Goal: Task Accomplishment & Management: Use online tool/utility

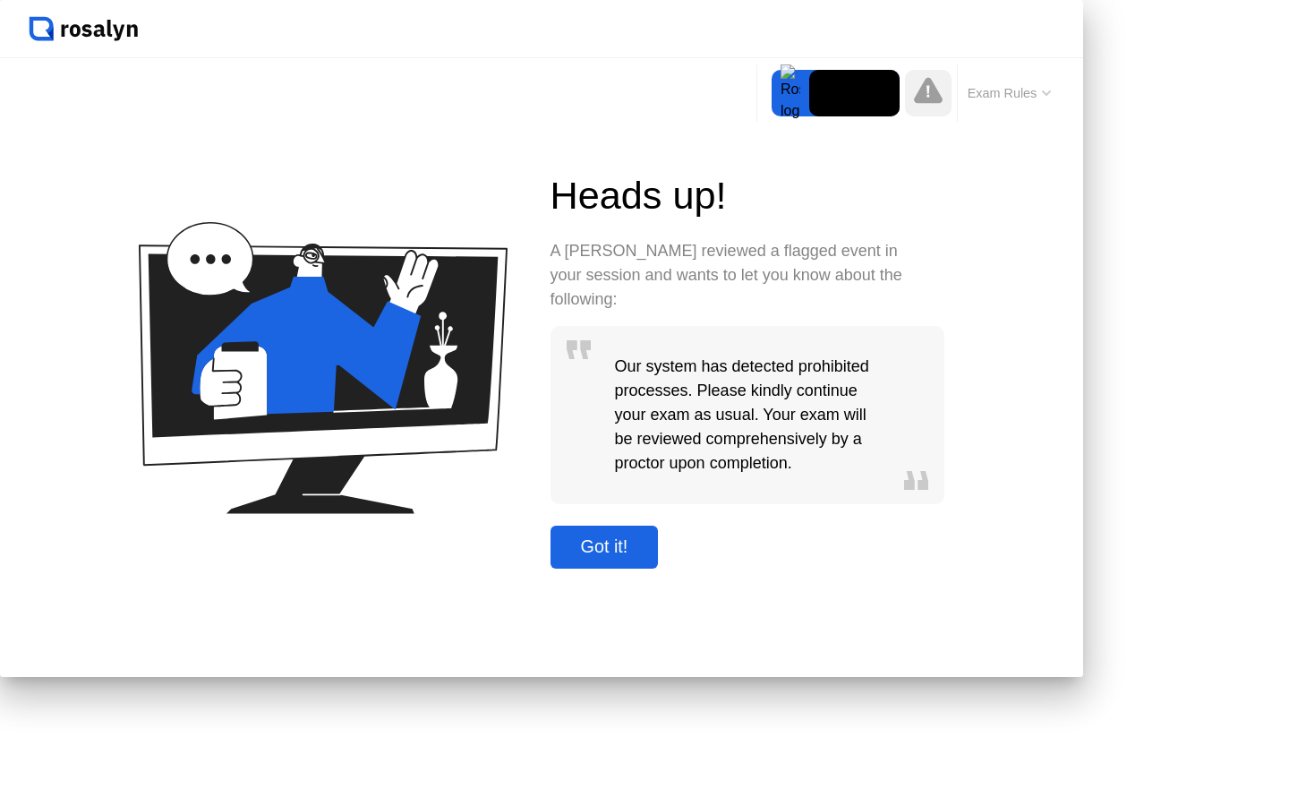
click at [653, 557] on div "Got it!" at bounding box center [605, 546] width 98 height 21
click button
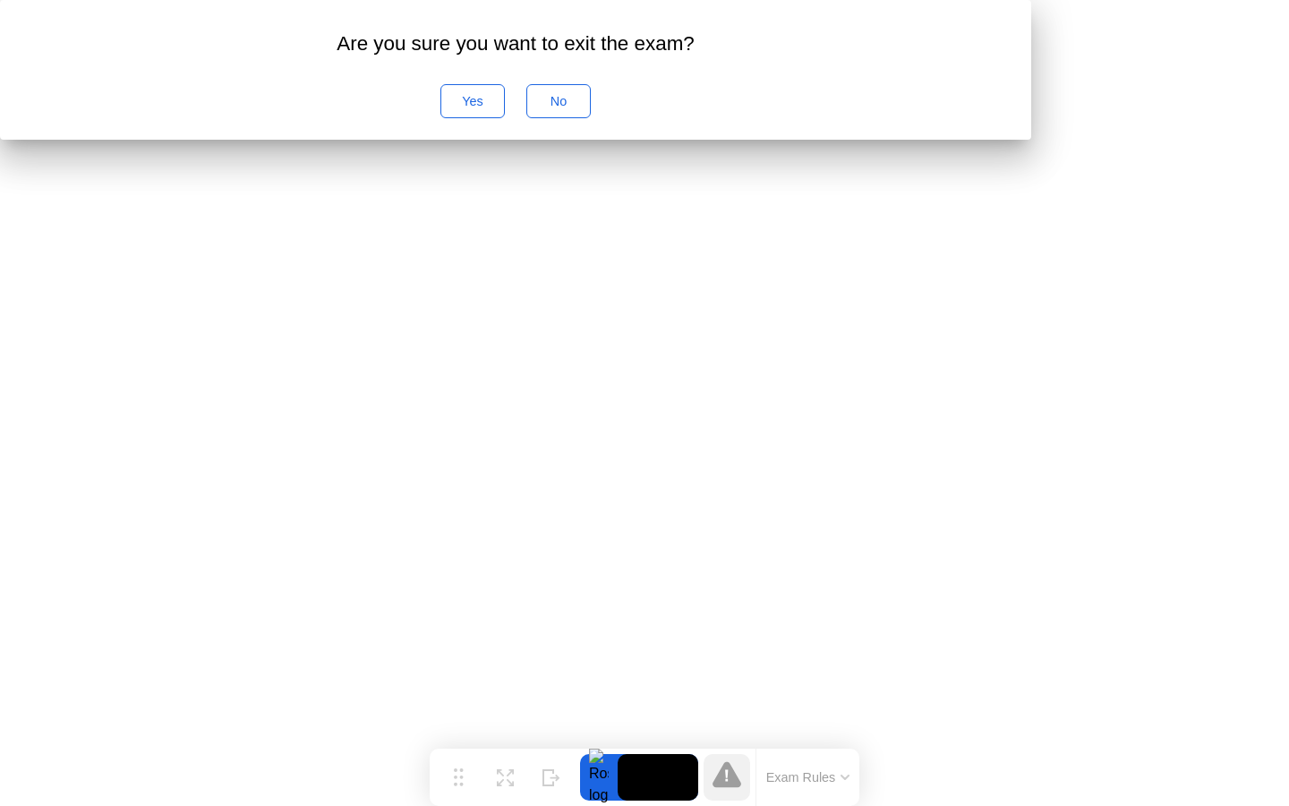
click at [585, 108] on div "No" at bounding box center [559, 101] width 52 height 14
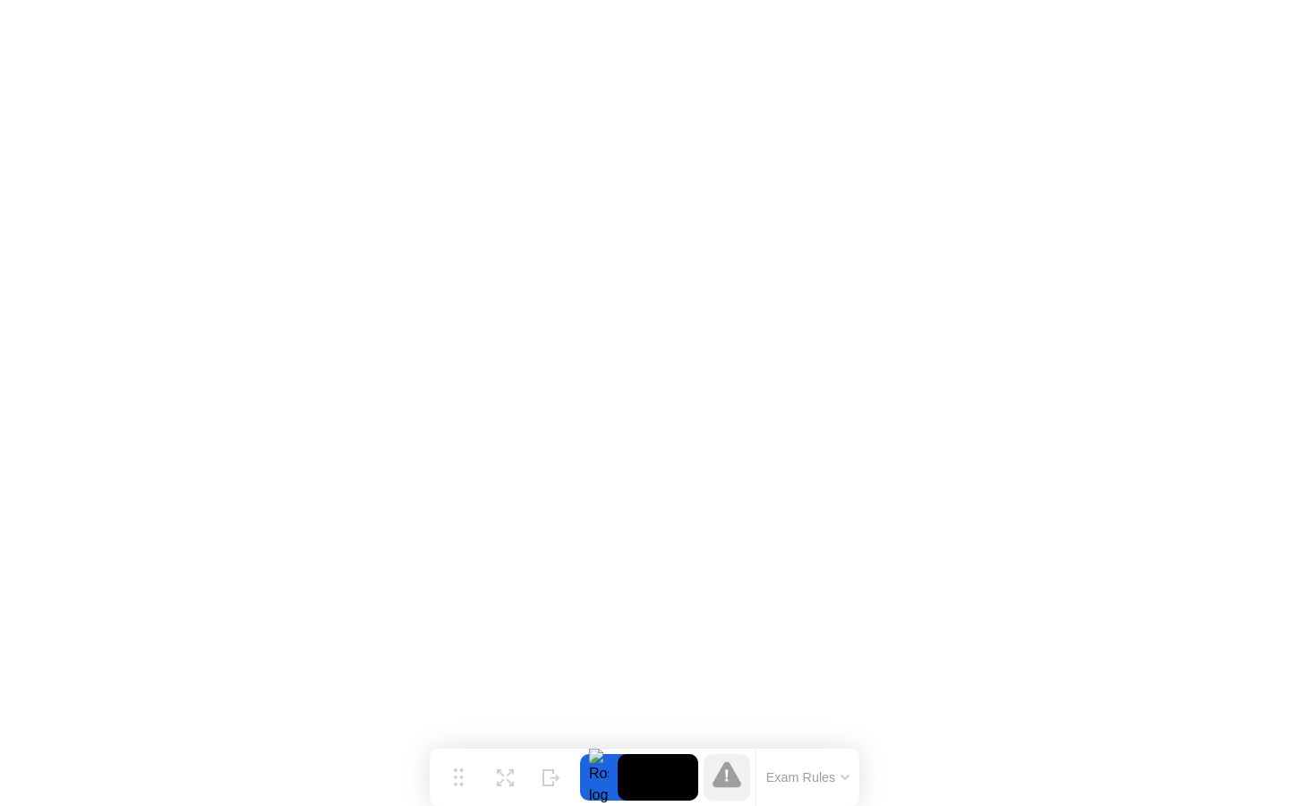
click button
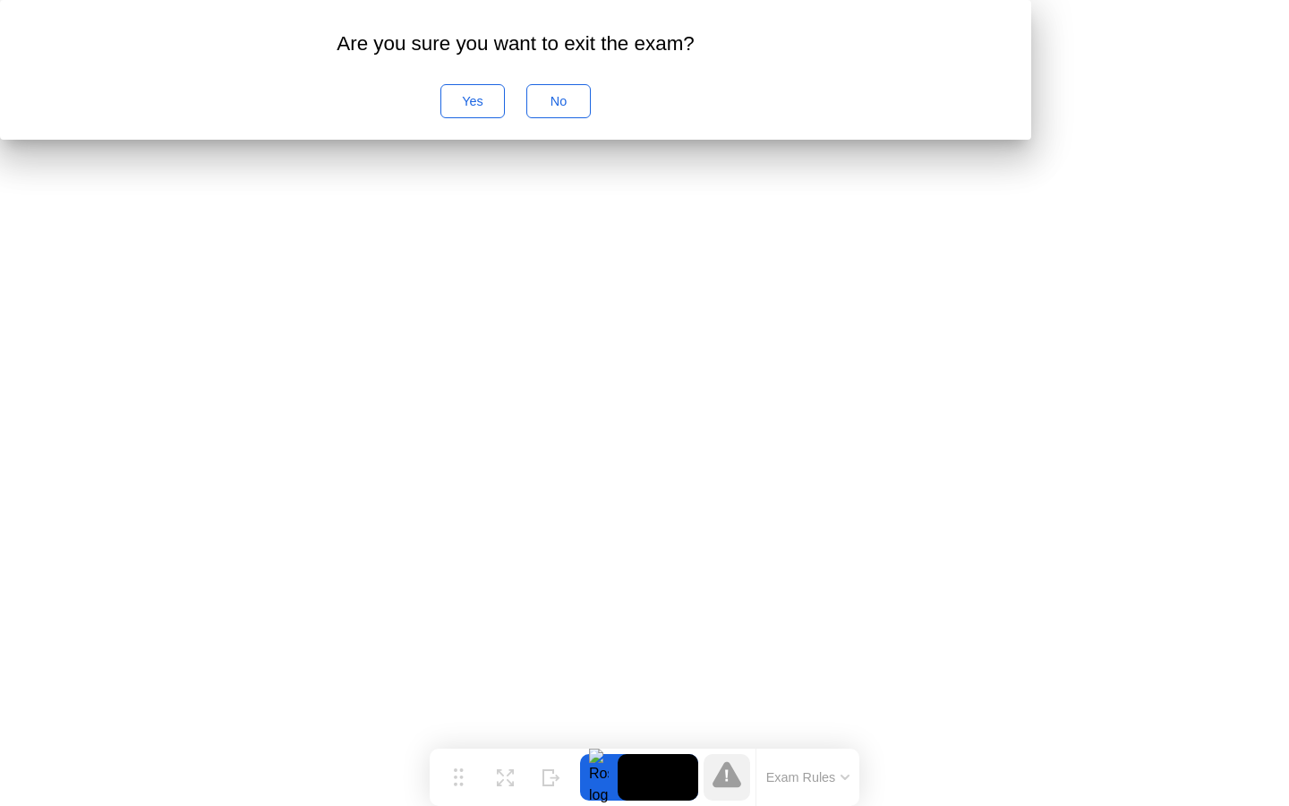
click at [585, 108] on div "No" at bounding box center [559, 101] width 52 height 14
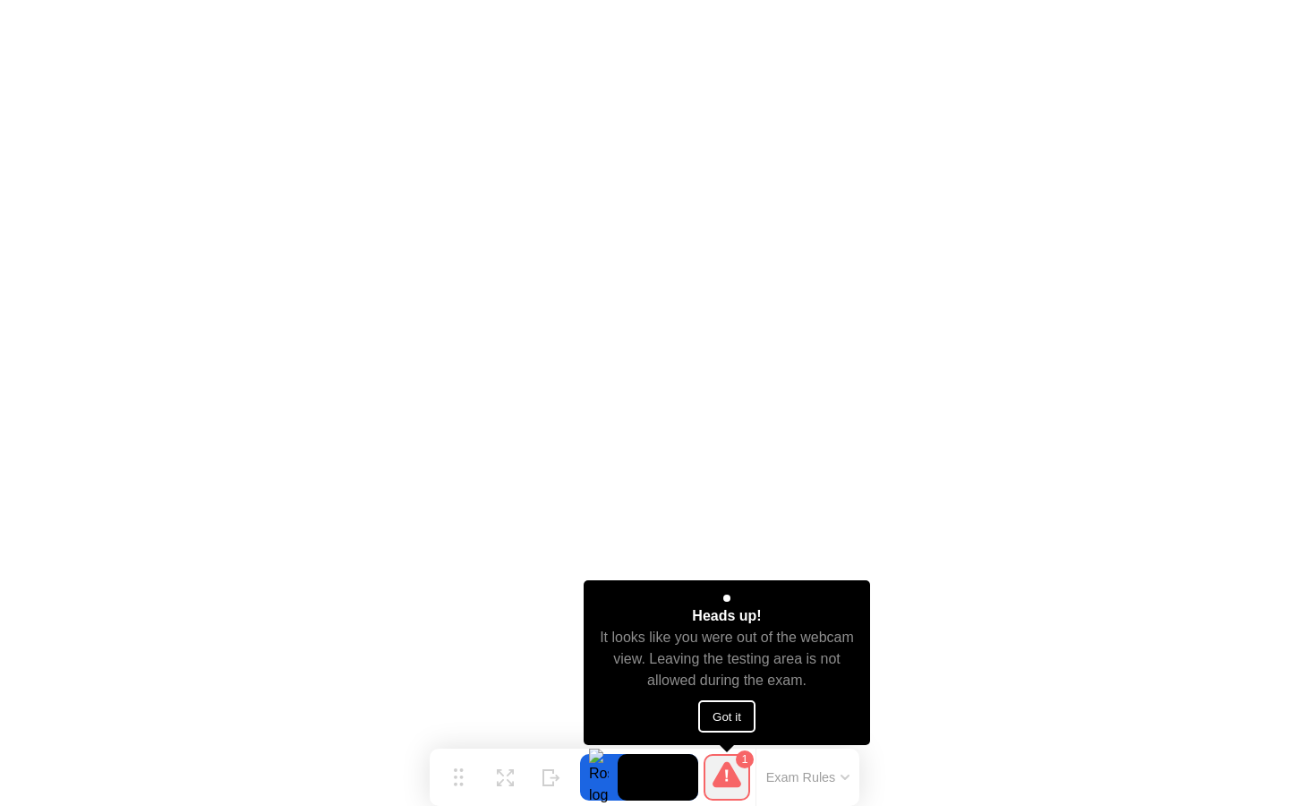
click at [713, 714] on button "Got it" at bounding box center [726, 716] width 57 height 32
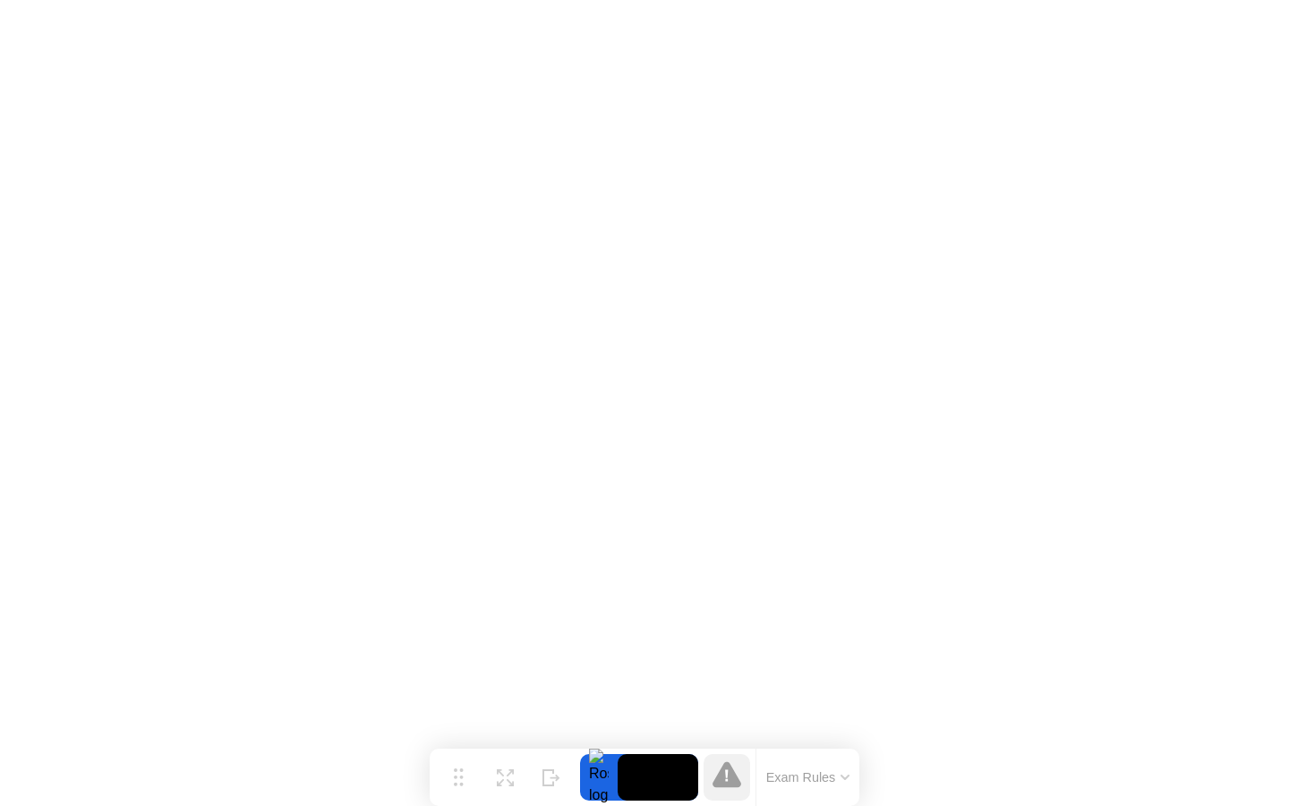
click button
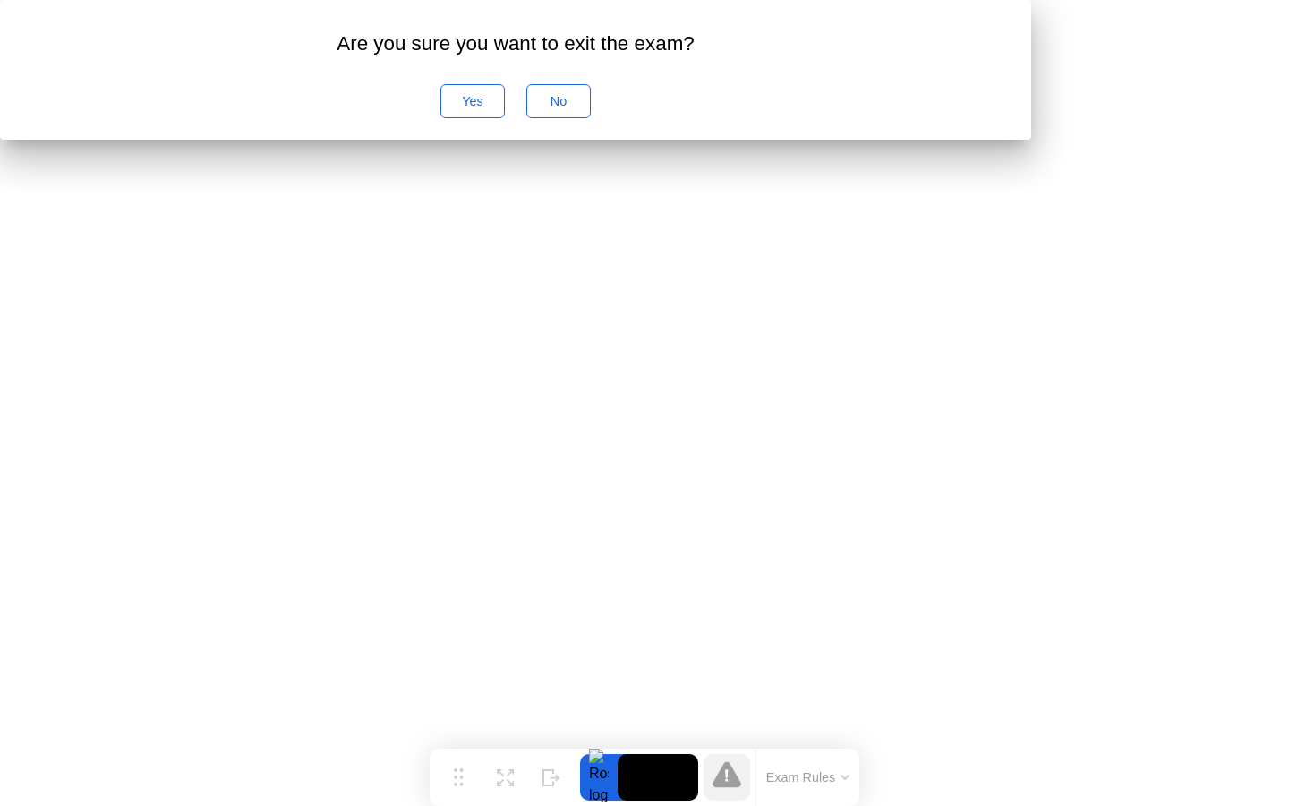
click at [585, 108] on div "No" at bounding box center [559, 101] width 52 height 14
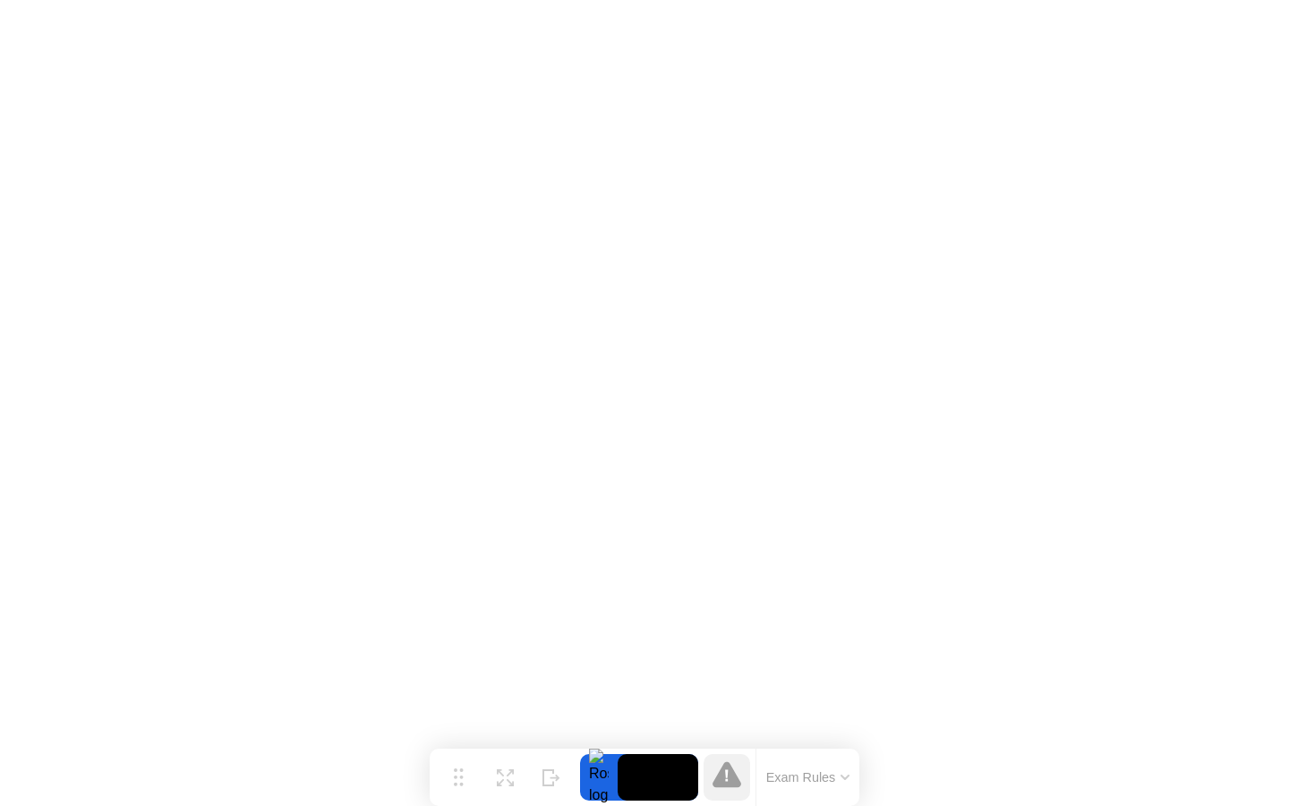
click div "Got it!"
click button
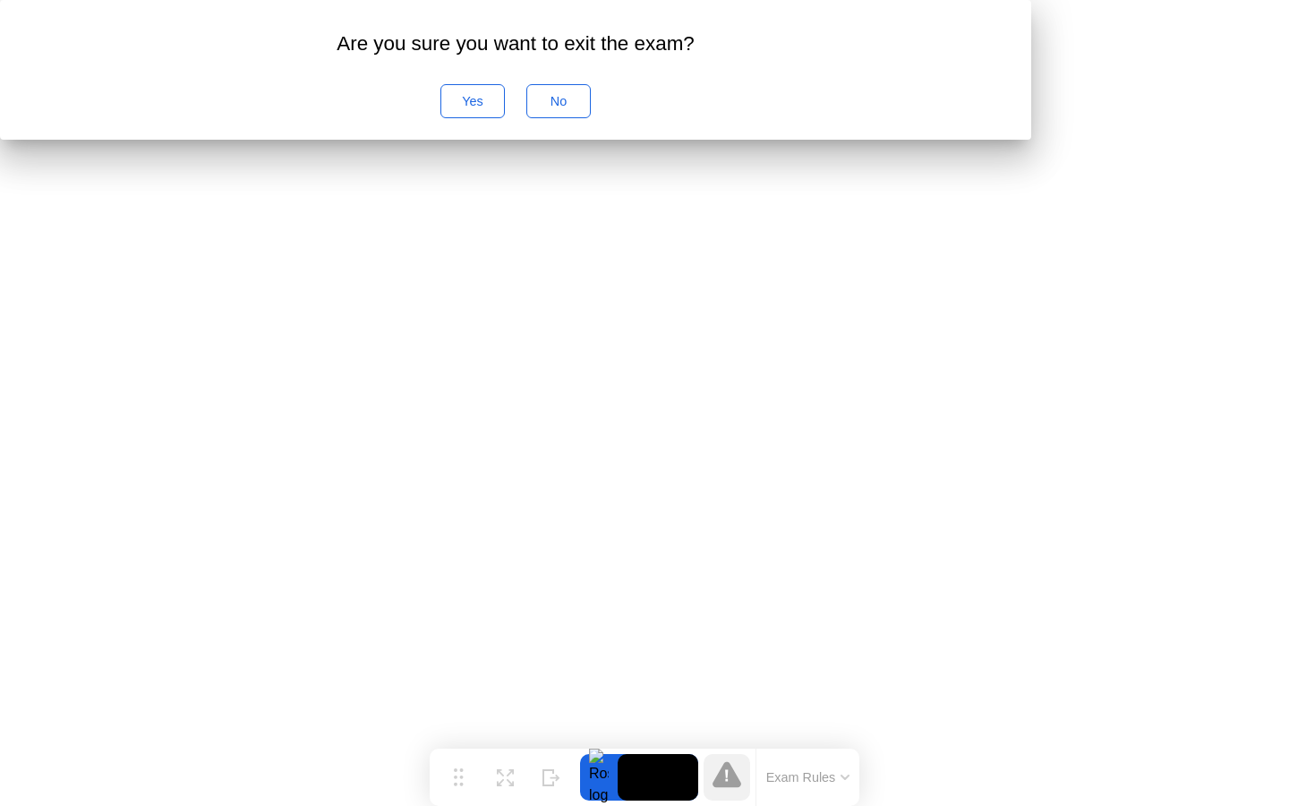
click at [585, 108] on div "No" at bounding box center [559, 101] width 52 height 14
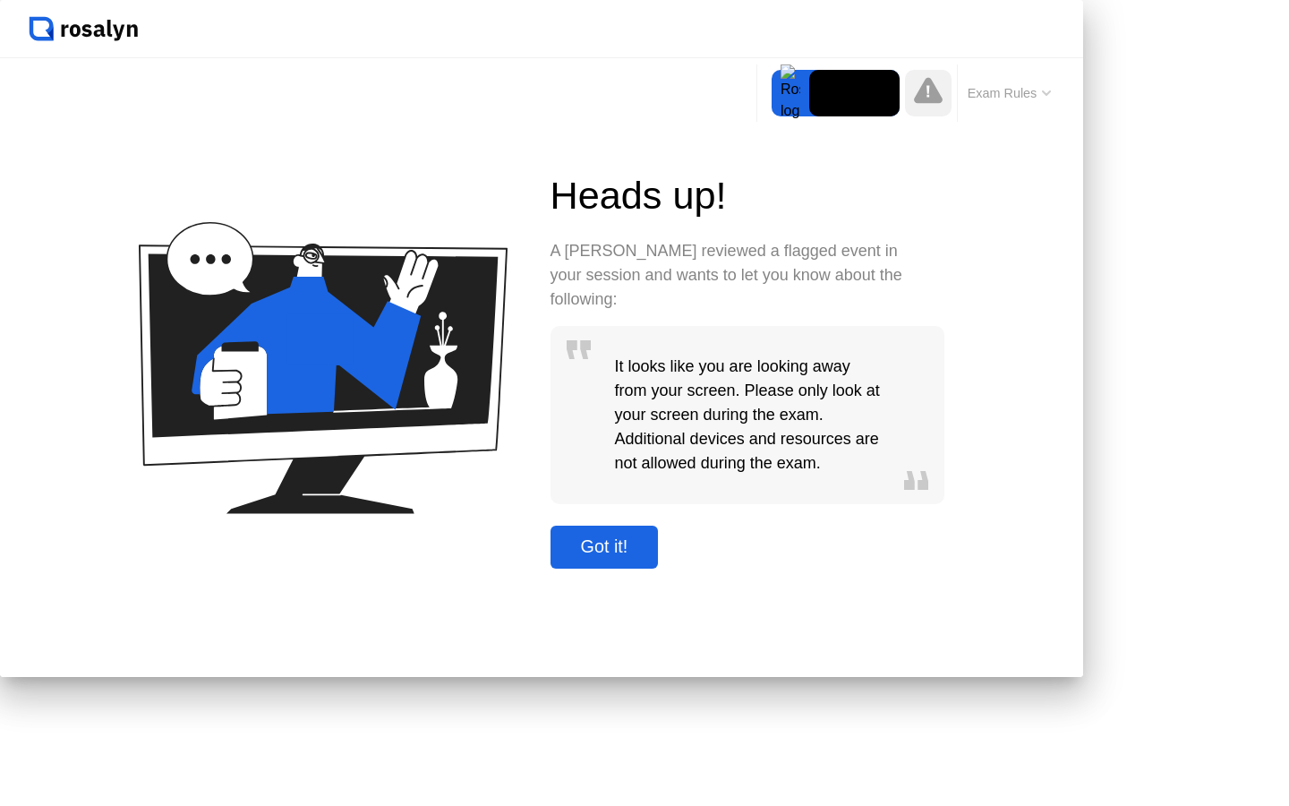
click at [653, 557] on div "Got it!" at bounding box center [605, 546] width 98 height 21
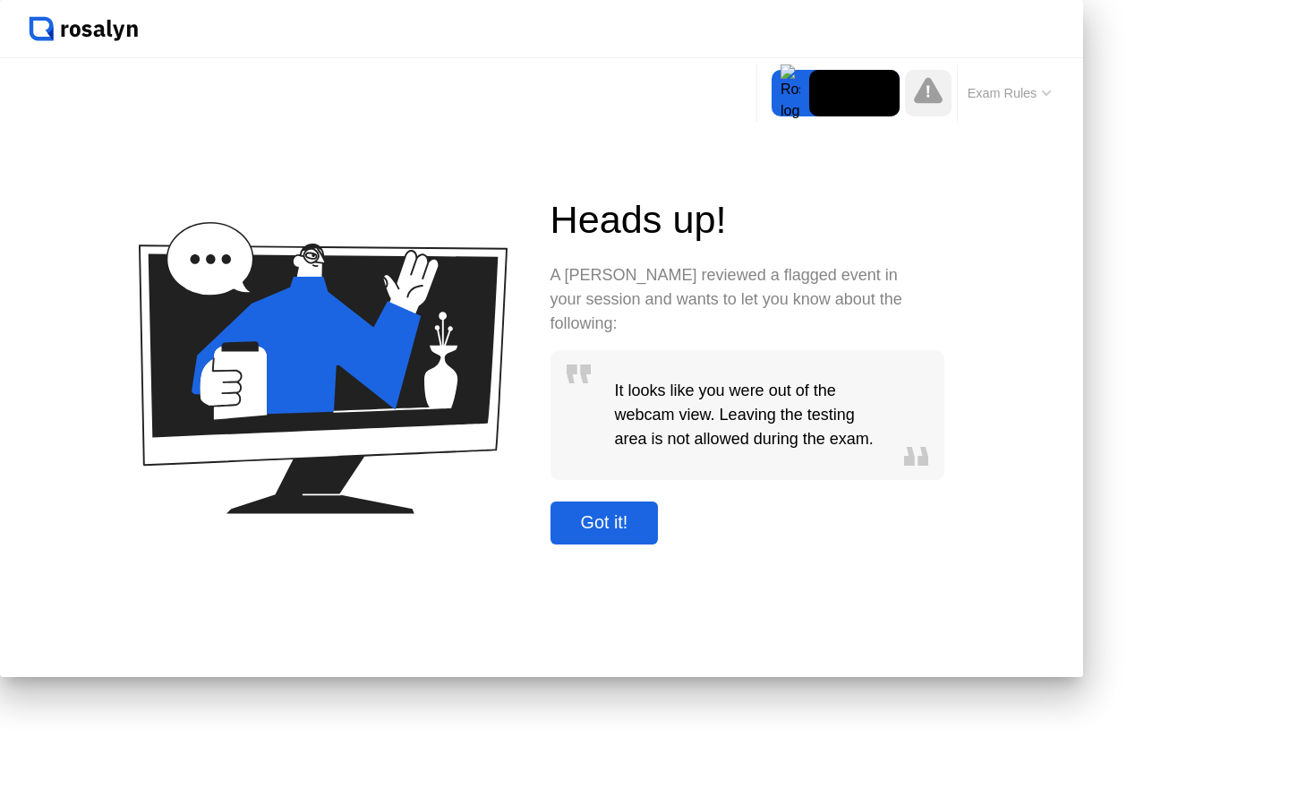
click at [653, 533] on div "Got it!" at bounding box center [605, 522] width 98 height 21
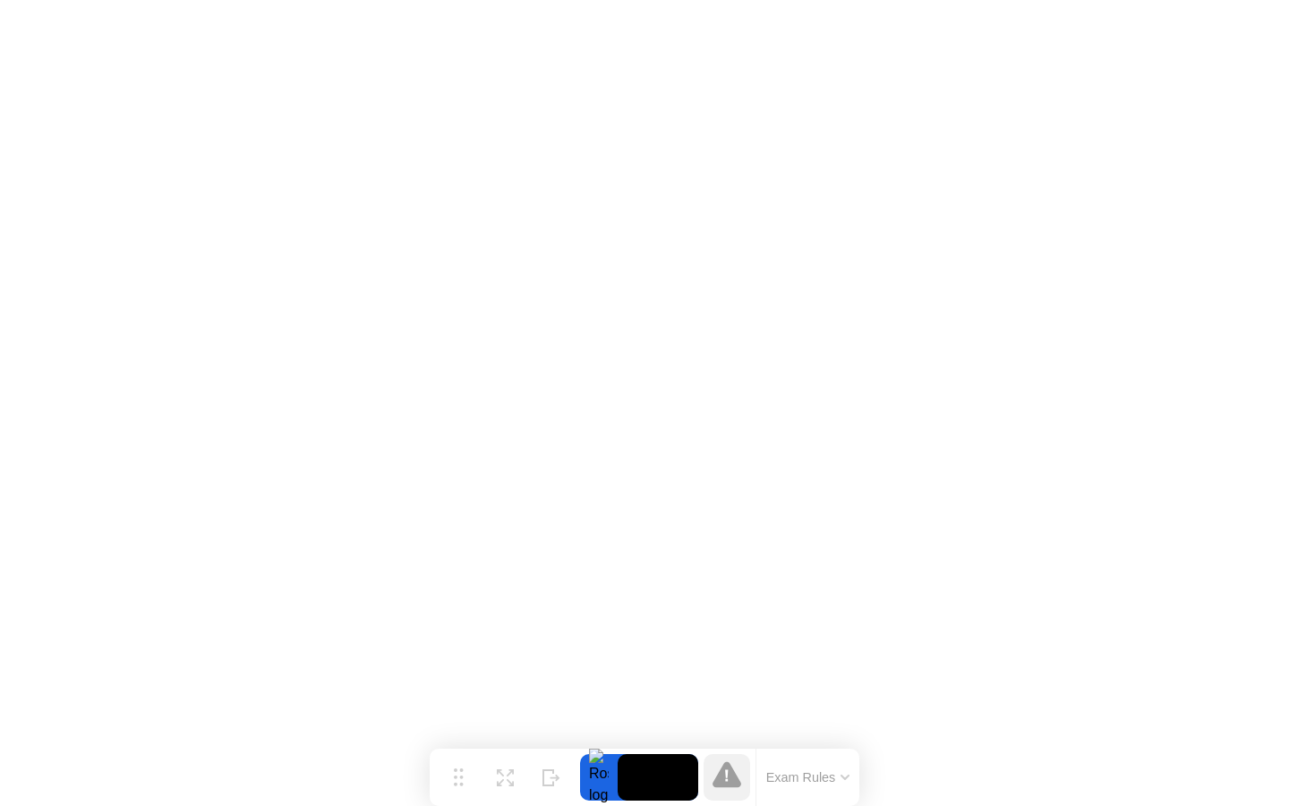
click button
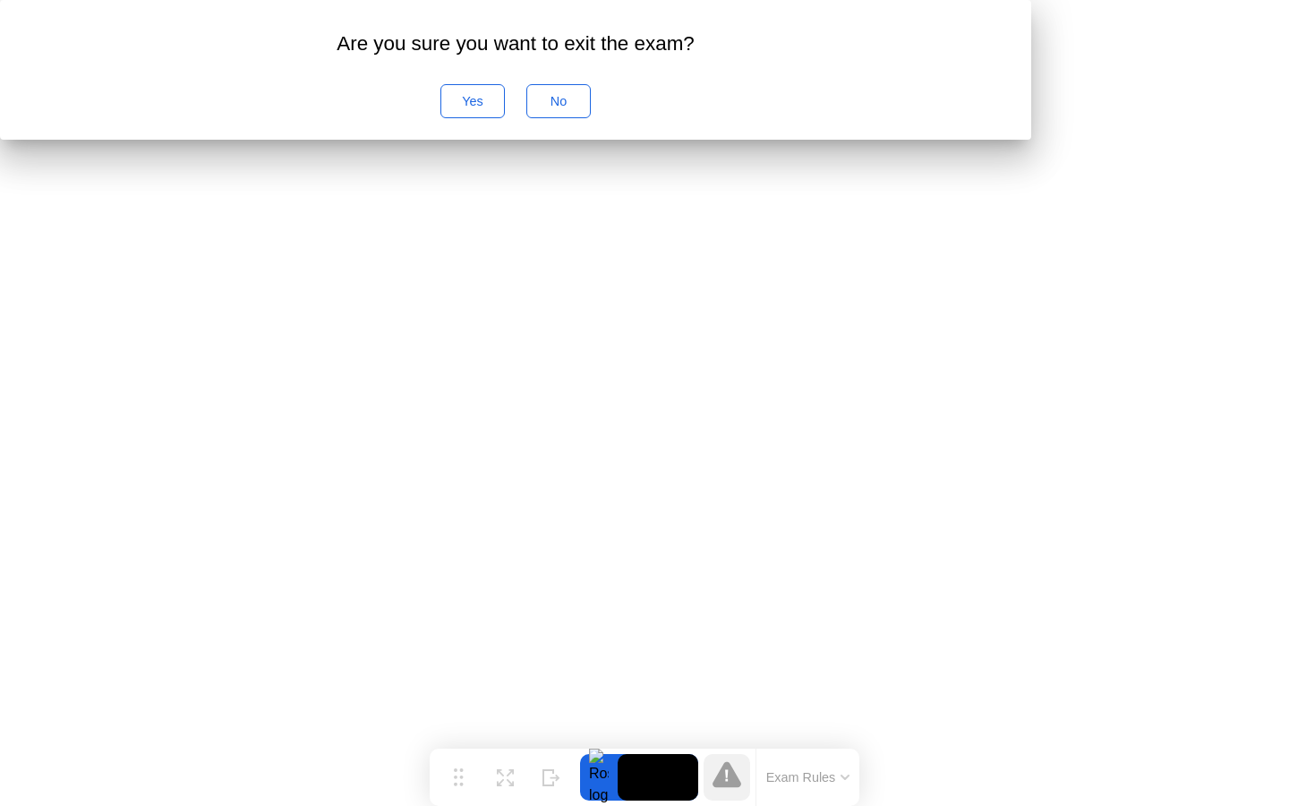
click at [585, 108] on div "No" at bounding box center [559, 101] width 52 height 14
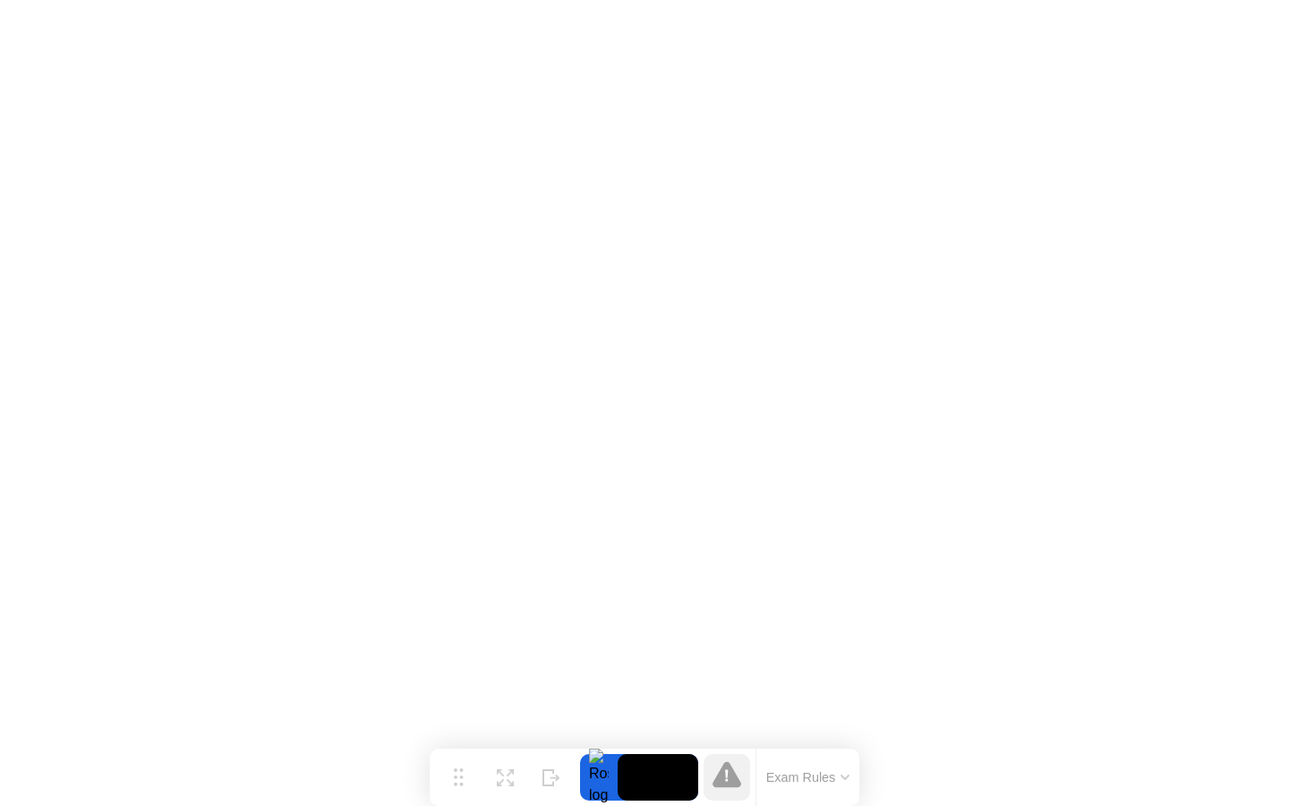
click button
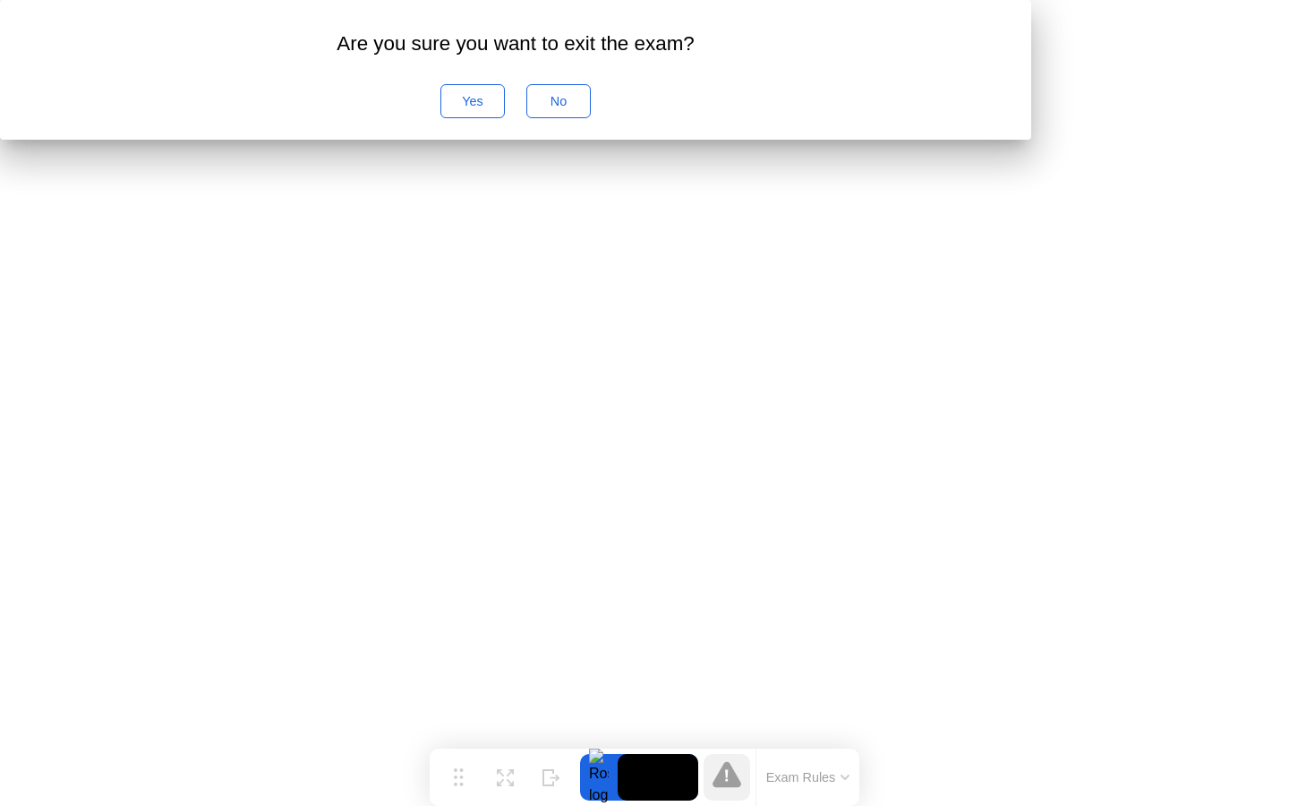
click at [585, 108] on div "No" at bounding box center [559, 101] width 52 height 14
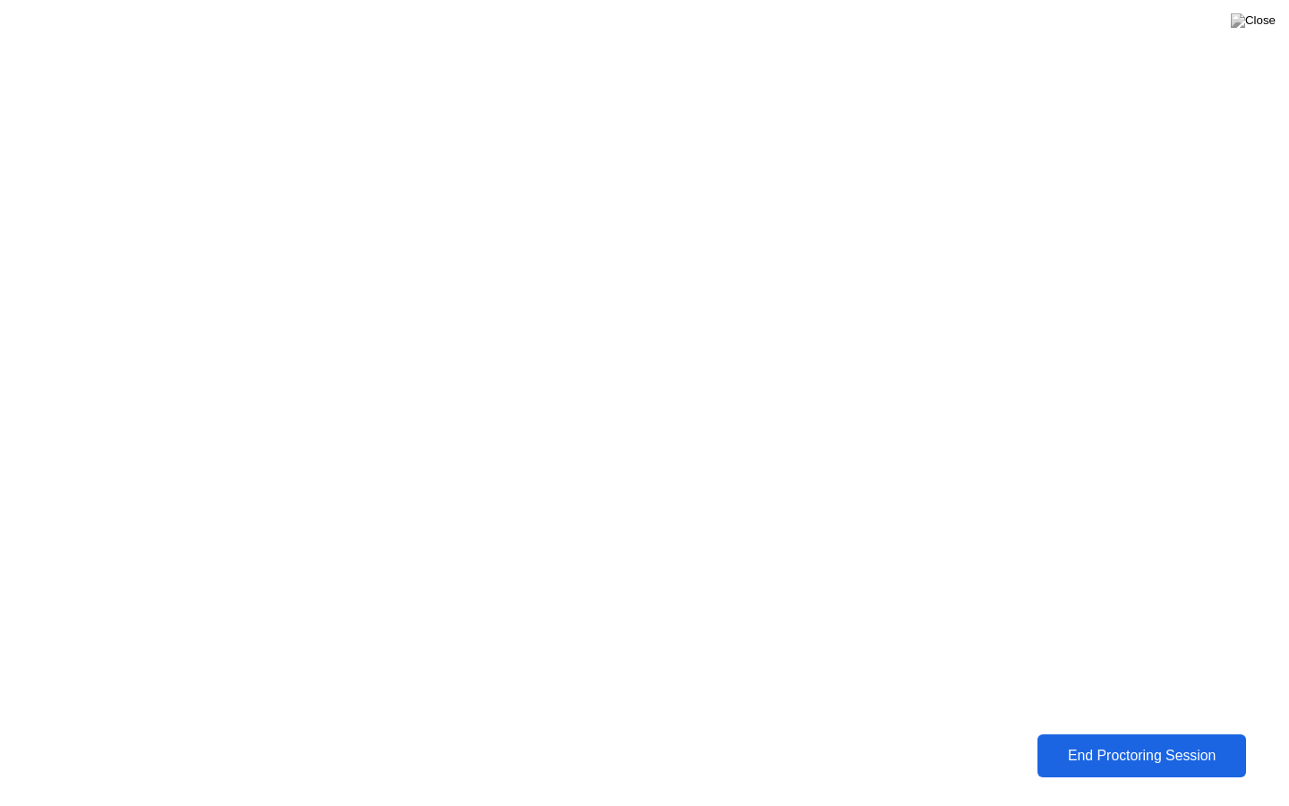
click at [1106, 759] on div "End Proctoring Session" at bounding box center [1142, 755] width 200 height 16
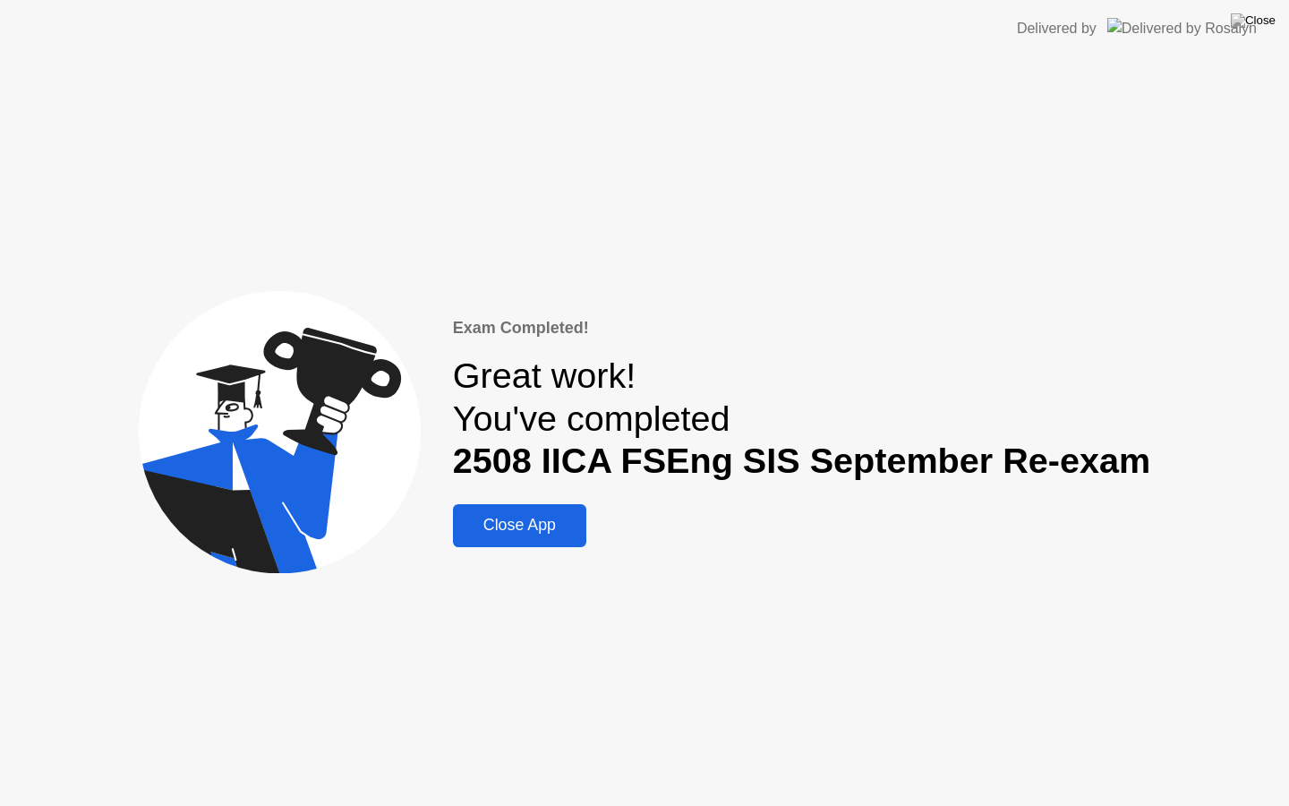
click at [522, 527] on div "Close App" at bounding box center [519, 525] width 123 height 19
